Goal: Information Seeking & Learning: Learn about a topic

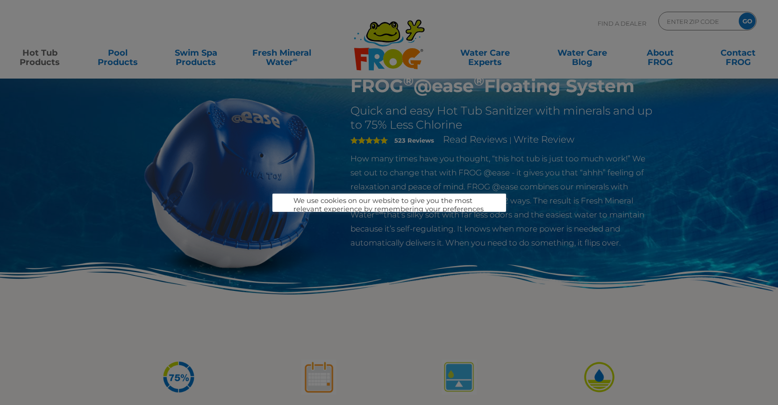
scroll to position [93, 0]
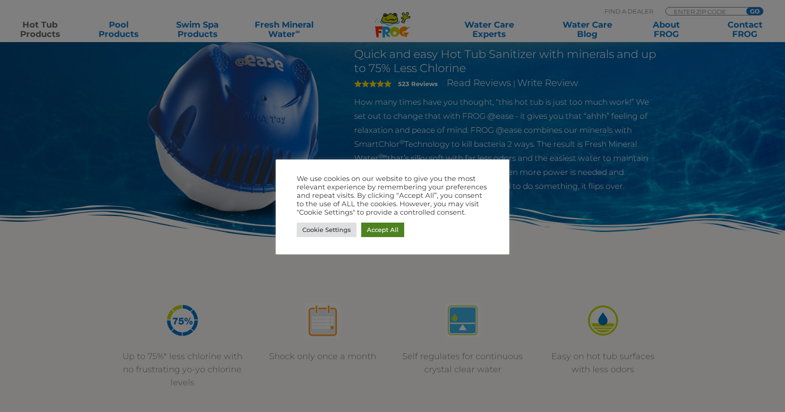
click at [381, 231] on link "Accept All" at bounding box center [382, 230] width 43 height 14
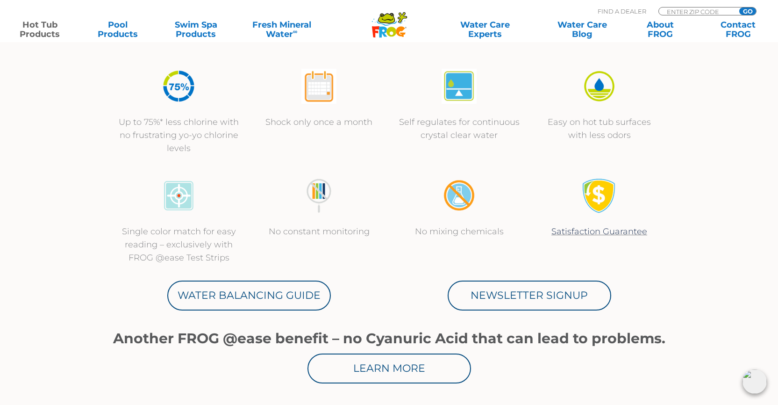
scroll to position [327, 0]
click at [598, 232] on link "Satisfaction Guarantee" at bounding box center [600, 232] width 96 height 10
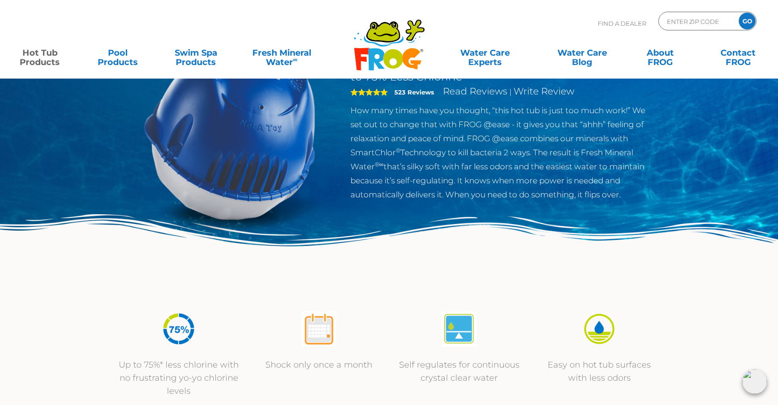
scroll to position [0, 0]
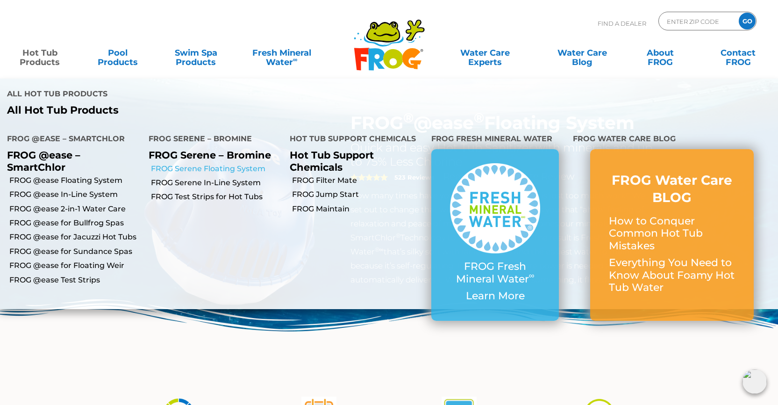
click at [234, 164] on link "FROG Serene Floating System" at bounding box center [217, 169] width 132 height 10
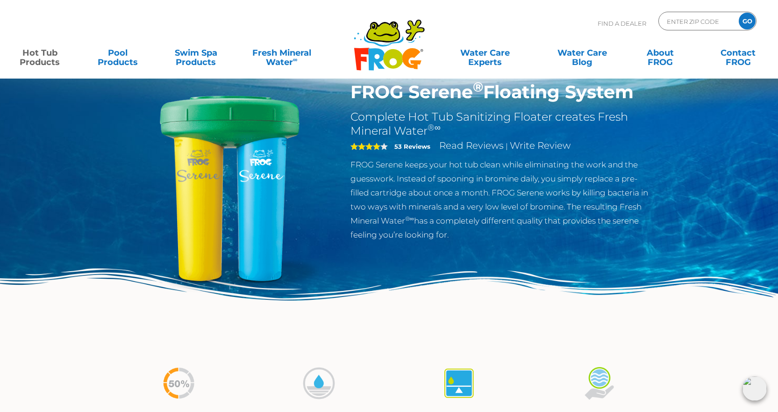
scroll to position [47, 0]
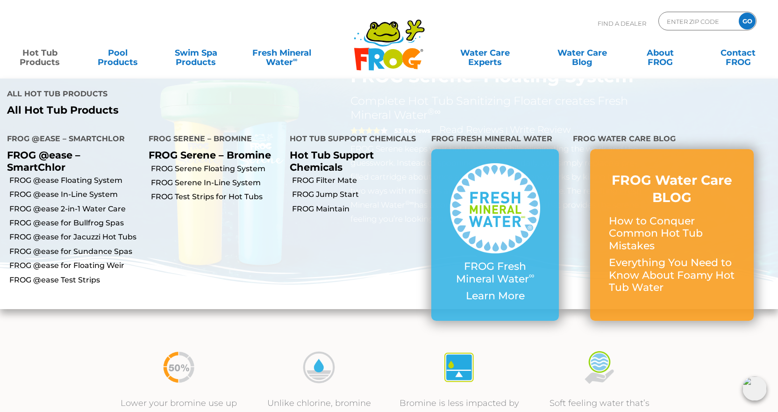
click at [48, 53] on link "Hot Tub Products" at bounding box center [39, 52] width 61 height 19
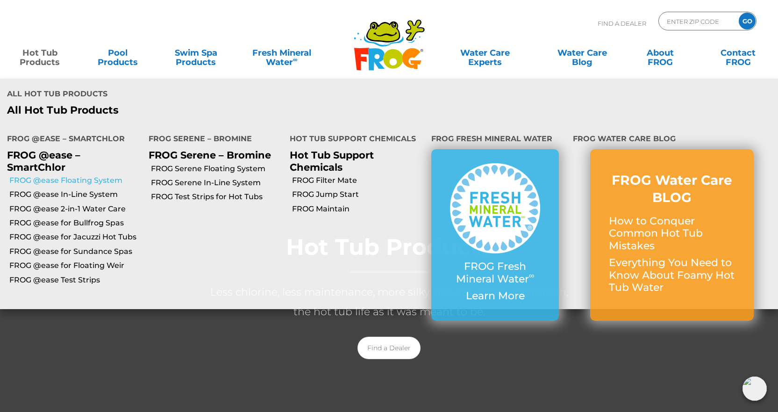
click at [41, 175] on link "FROG @ease Floating System" at bounding box center [75, 180] width 132 height 10
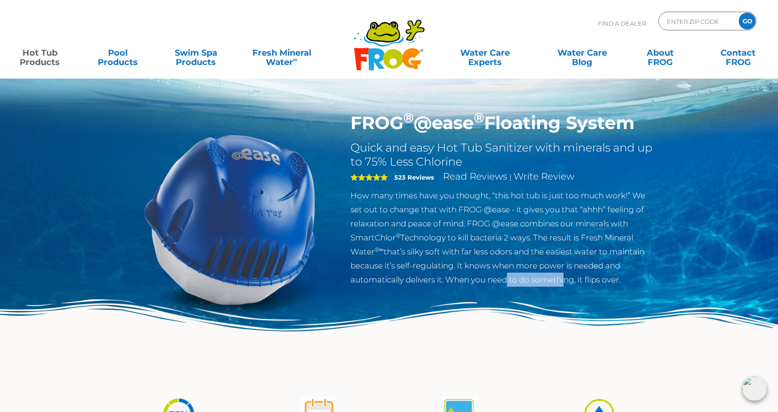
drag, startPoint x: 504, startPoint y: 282, endPoint x: 565, endPoint y: 282, distance: 60.8
click at [565, 282] on p "How many times have you thought, “this hot tub is just too much work!” We set o…" at bounding box center [503, 237] width 305 height 98
click at [587, 329] on img at bounding box center [389, 341] width 778 height 85
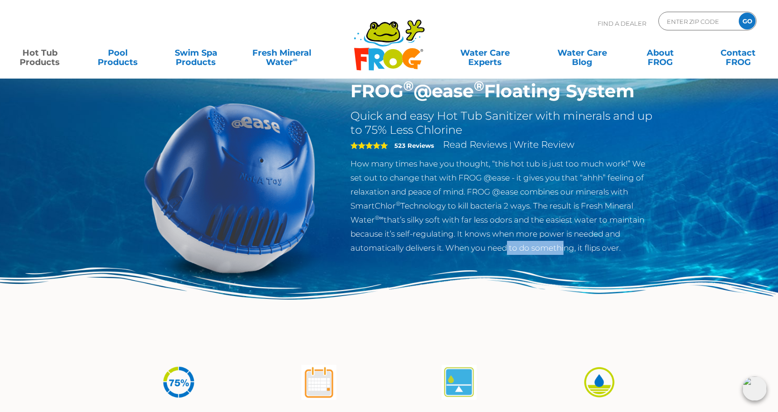
scroll to position [47, 0]
